Goal: Information Seeking & Learning: Learn about a topic

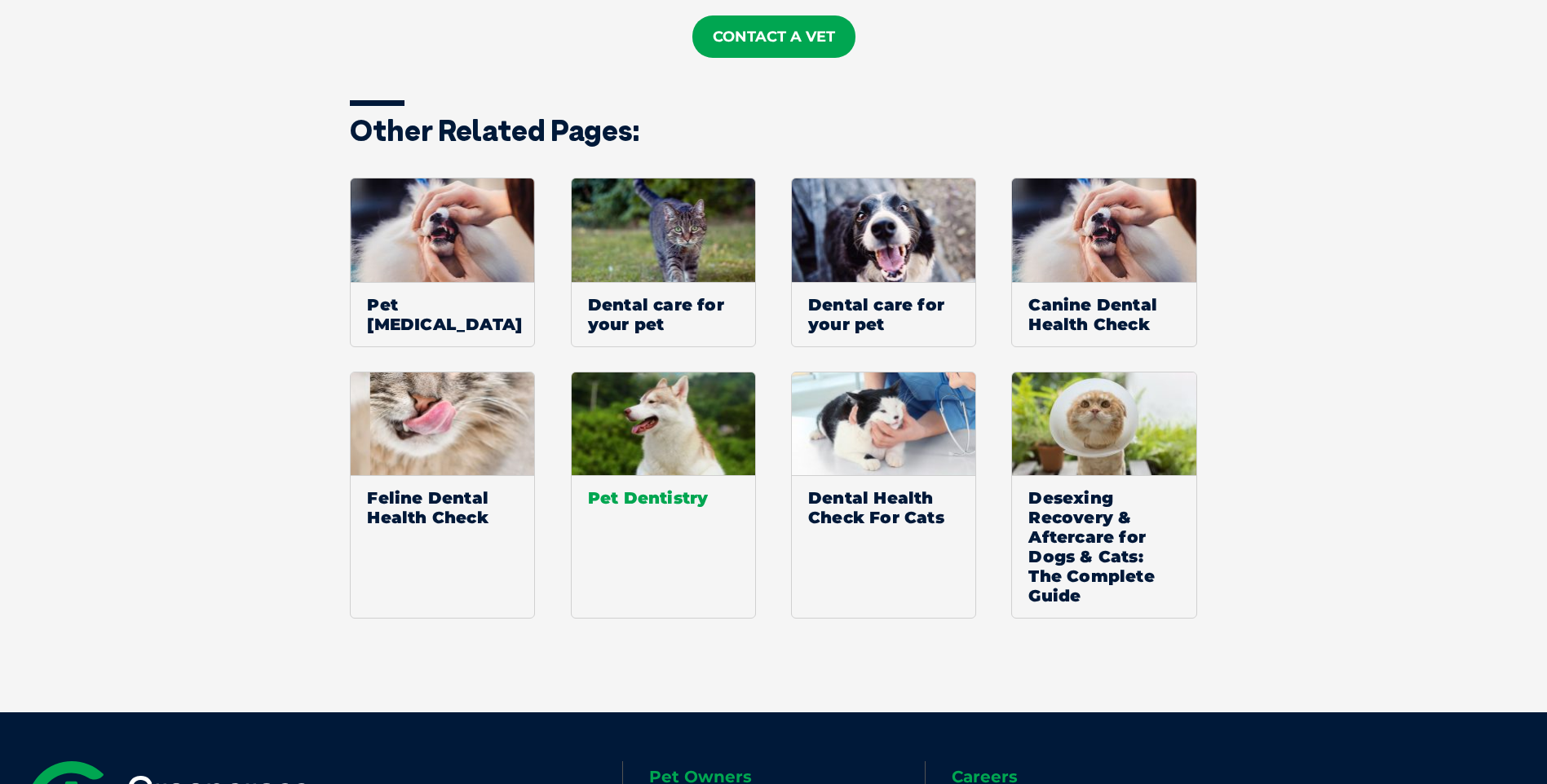
scroll to position [2120, 0]
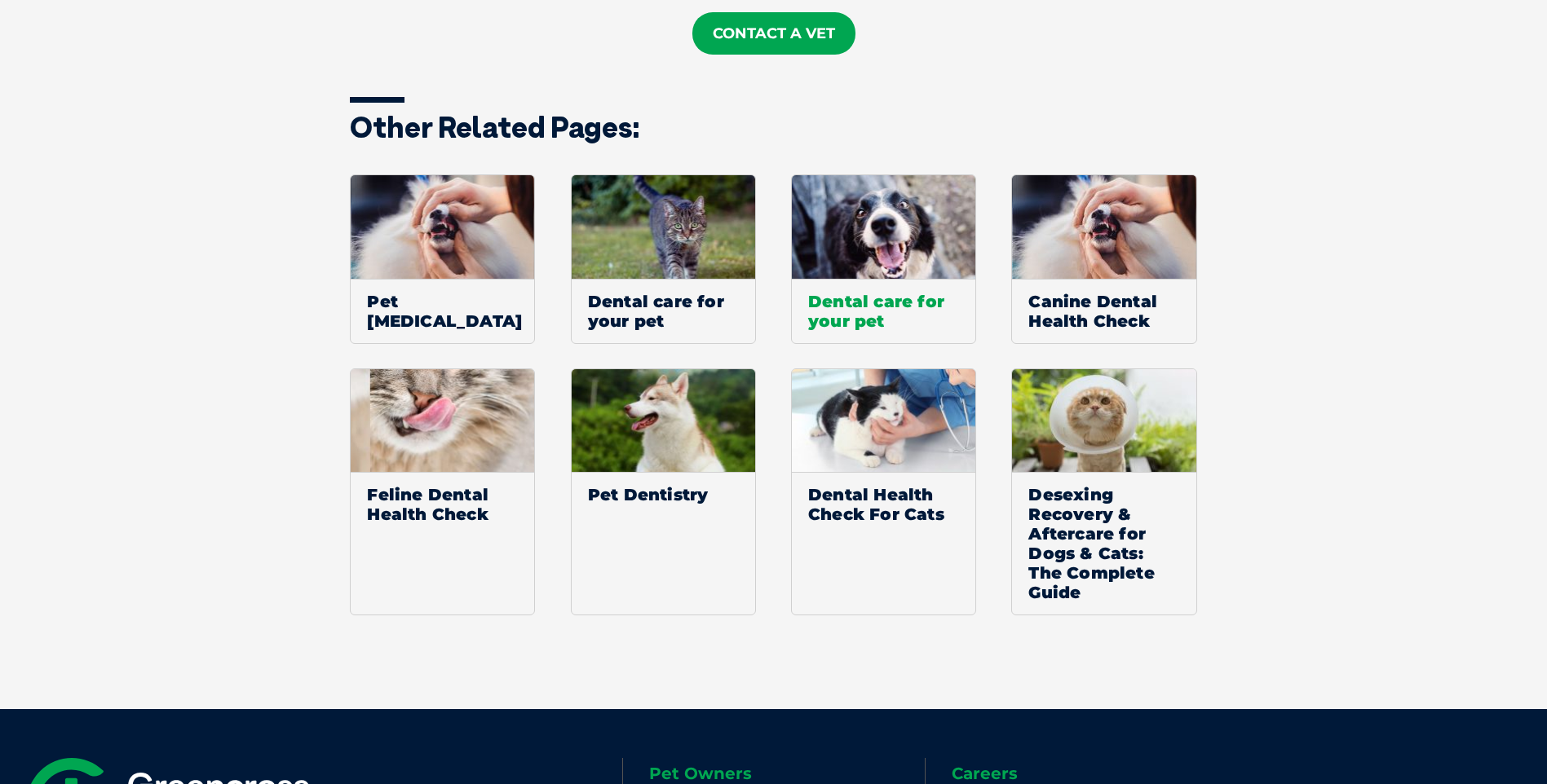
click at [854, 303] on span "Dental care for your pet" at bounding box center [884, 311] width 183 height 65
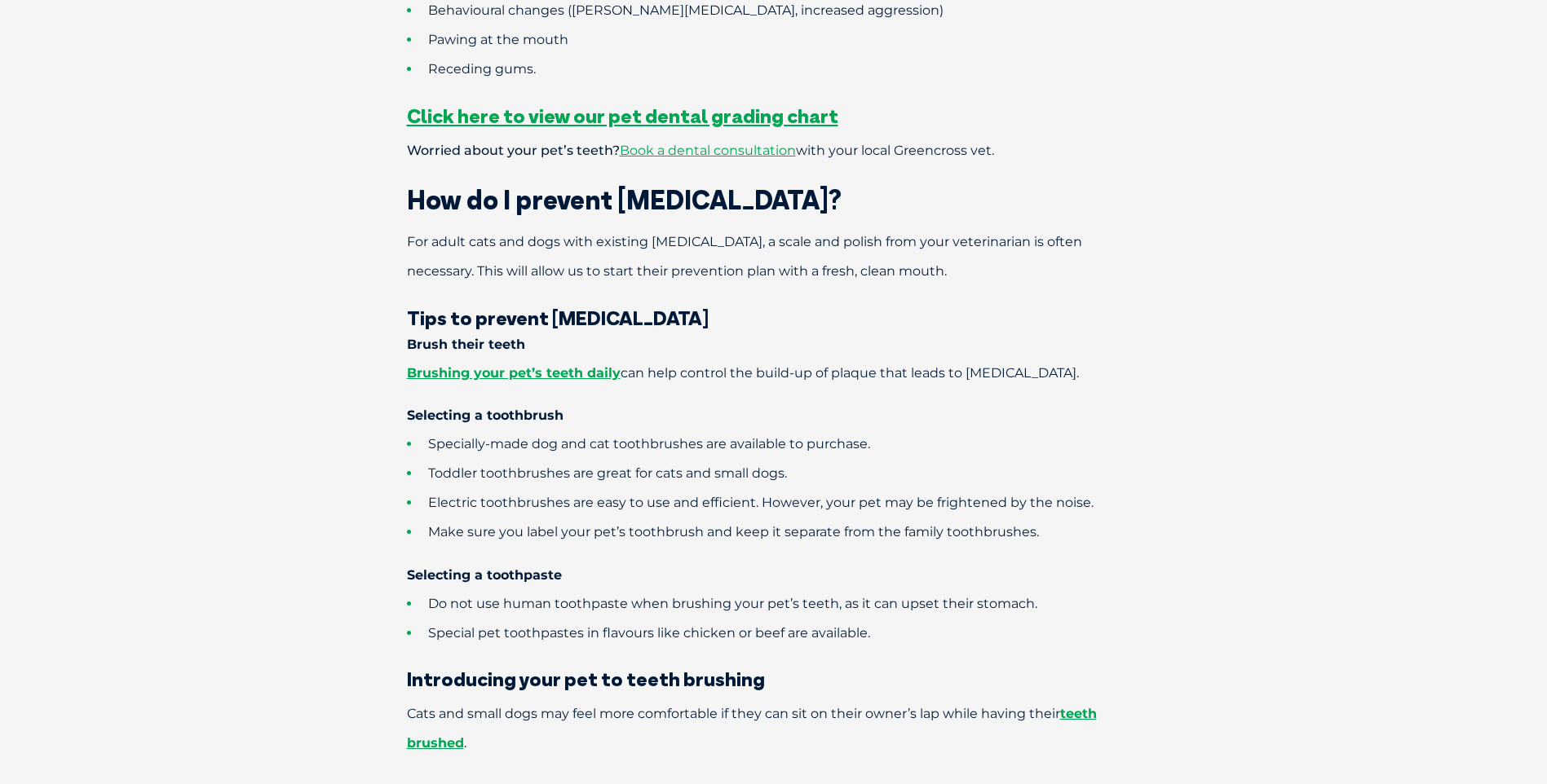
scroll to position [1794, 0]
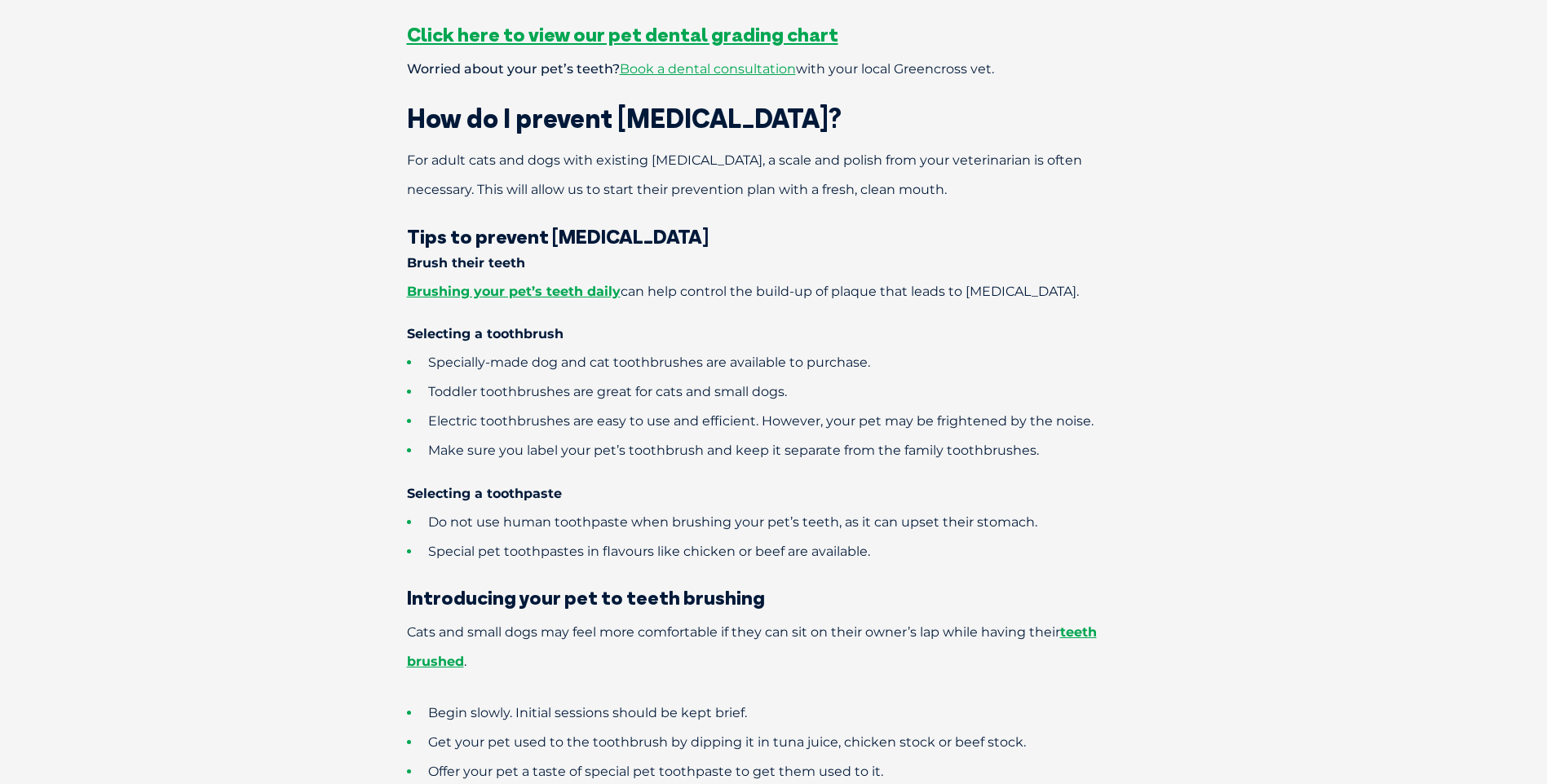
click at [555, 486] on strong "Selecting a toothpaste" at bounding box center [485, 493] width 155 height 15
drag, startPoint x: 555, startPoint y: 463, endPoint x: 576, endPoint y: 460, distance: 21.2
click at [576, 487] on h4 "Selecting a toothpaste" at bounding box center [774, 494] width 848 height 13
click at [548, 486] on strong "Selecting a toothpaste" at bounding box center [485, 493] width 155 height 15
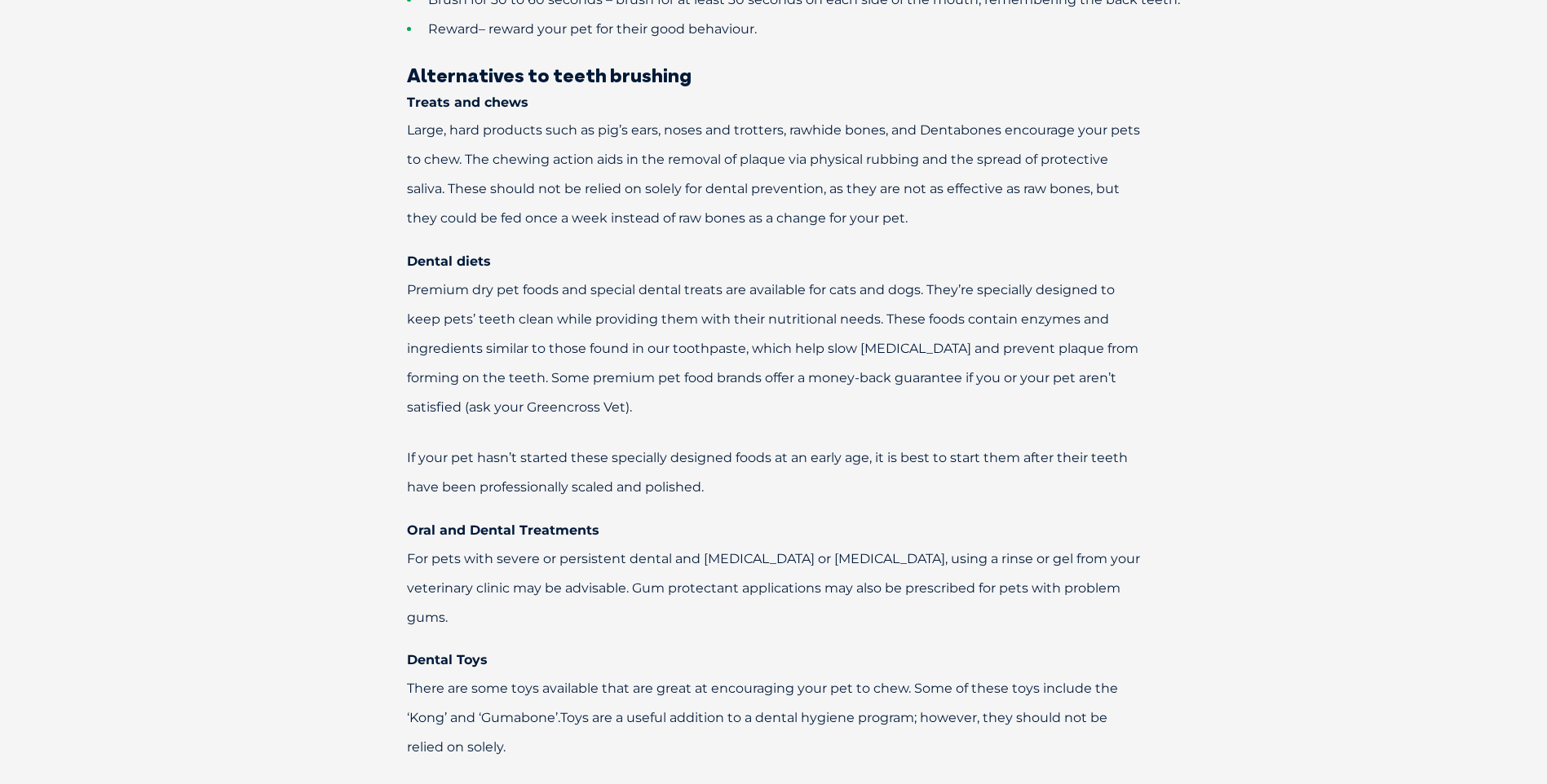
scroll to position [2854, 0]
